Goal: Task Accomplishment & Management: Use online tool/utility

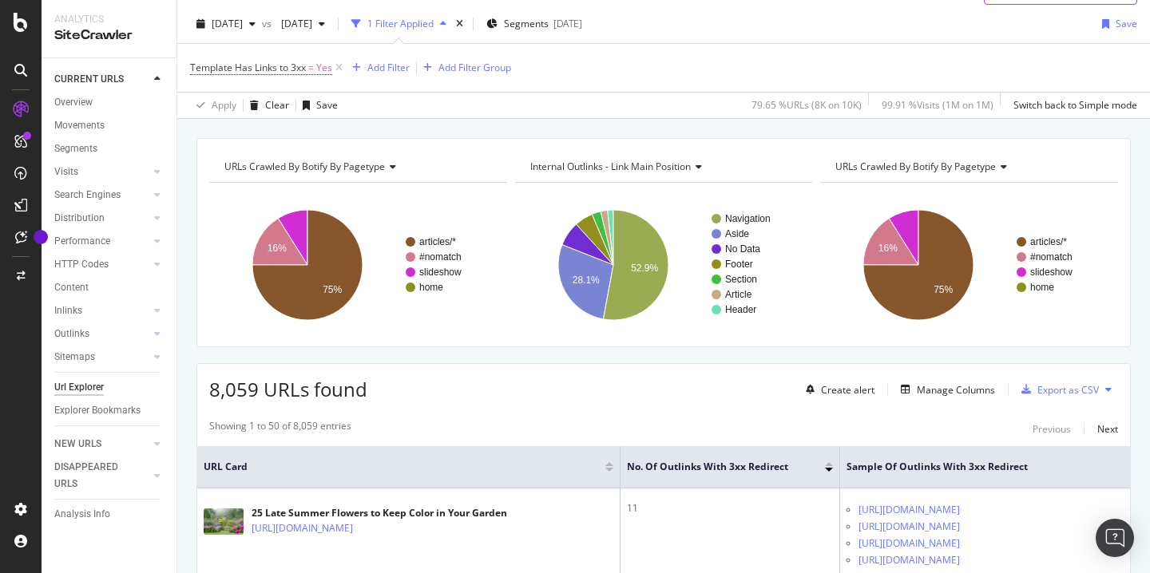
scroll to position [37, 0]
click at [393, 59] on div "Add Filter" at bounding box center [378, 67] width 64 height 18
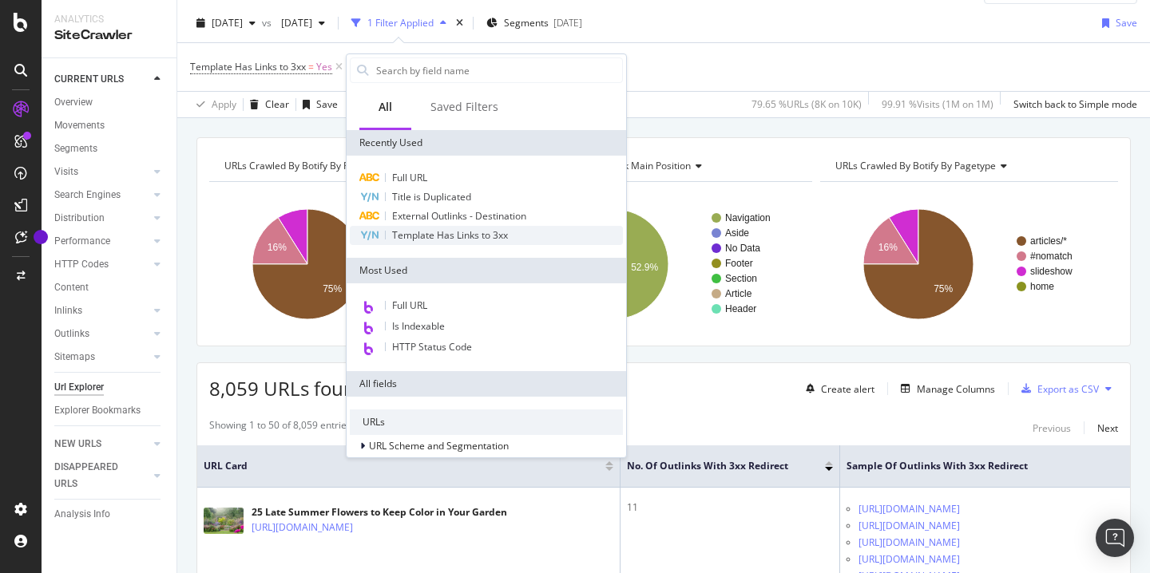
click at [461, 240] on span "Template Has Links to 3xx" at bounding box center [450, 235] width 116 height 14
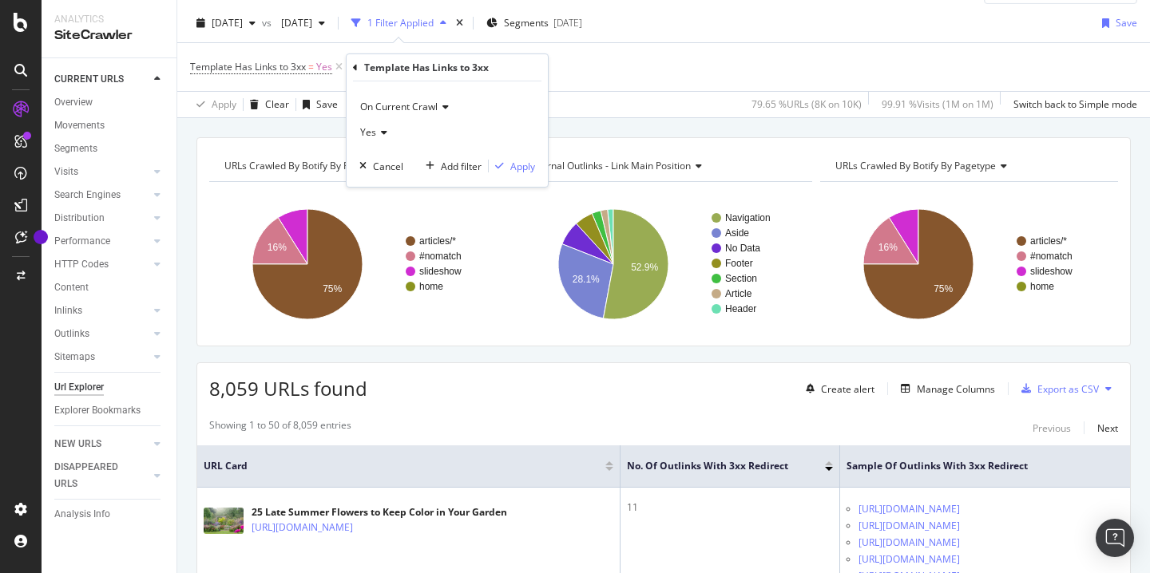
click at [413, 107] on span "On Current Crawl" at bounding box center [398, 107] width 77 height 14
click at [420, 166] on span "On Compared Crawl" at bounding box center [412, 161] width 90 height 14
click at [385, 129] on icon at bounding box center [381, 133] width 11 height 10
drag, startPoint x: 378, startPoint y: 188, endPoint x: 412, endPoint y: 184, distance: 34.6
click at [378, 188] on span "No" at bounding box center [373, 187] width 13 height 14
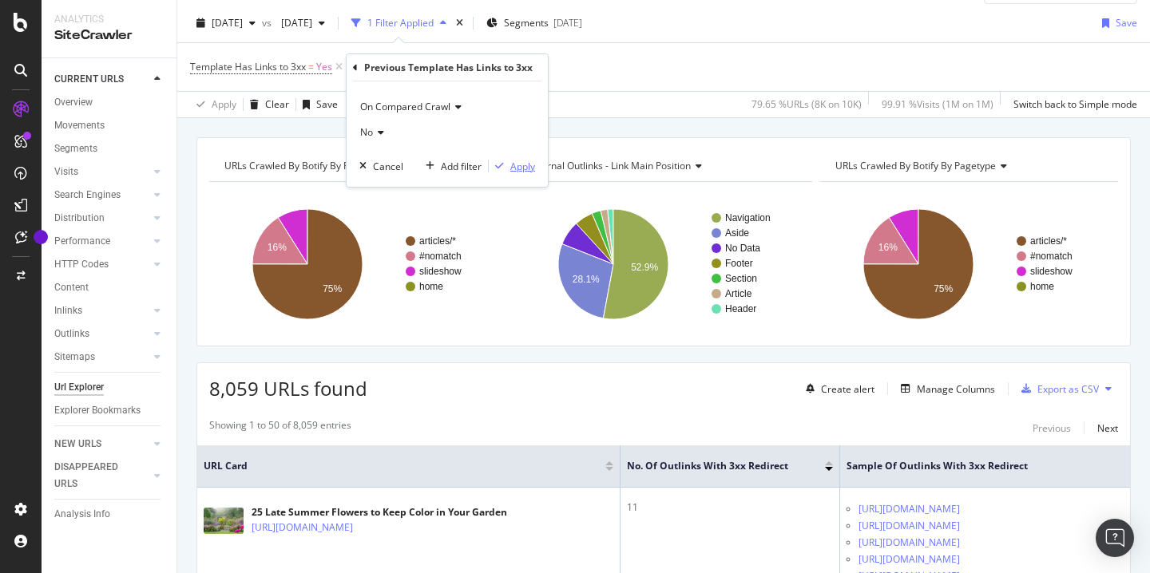
click at [521, 166] on div "Apply" at bounding box center [522, 167] width 25 height 14
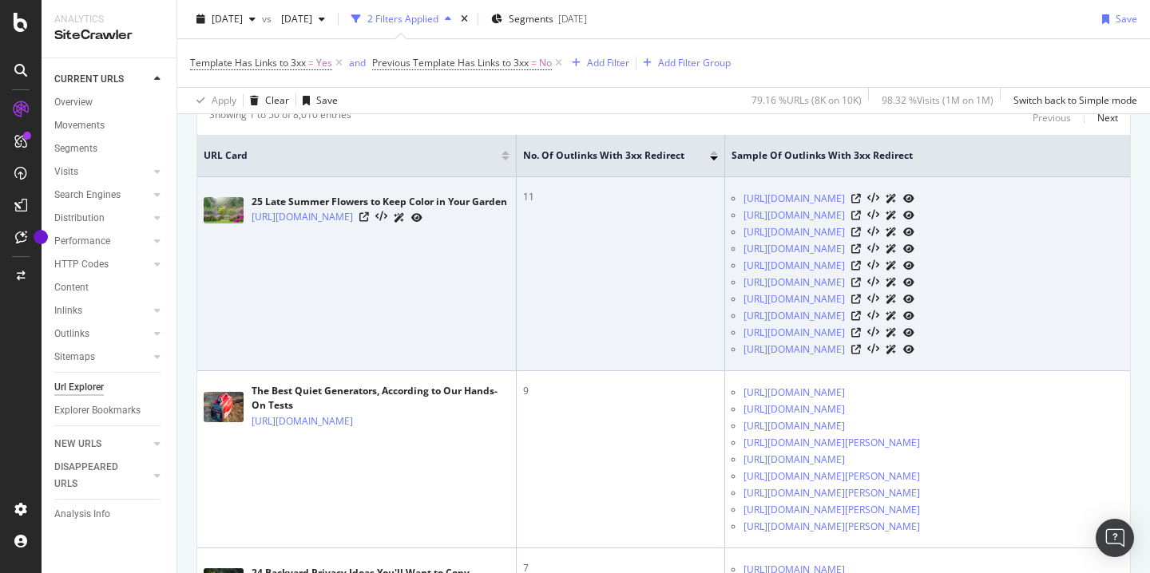
scroll to position [351, 0]
